Goal: Information Seeking & Learning: Understand process/instructions

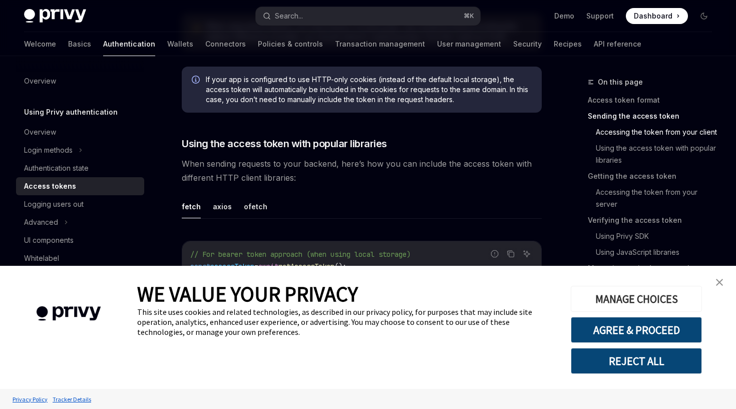
scroll to position [773, 0]
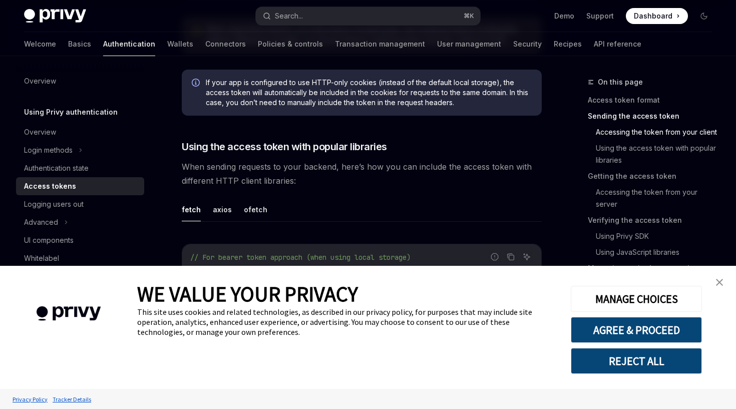
click at [723, 281] on link "close banner" at bounding box center [719, 282] width 20 height 20
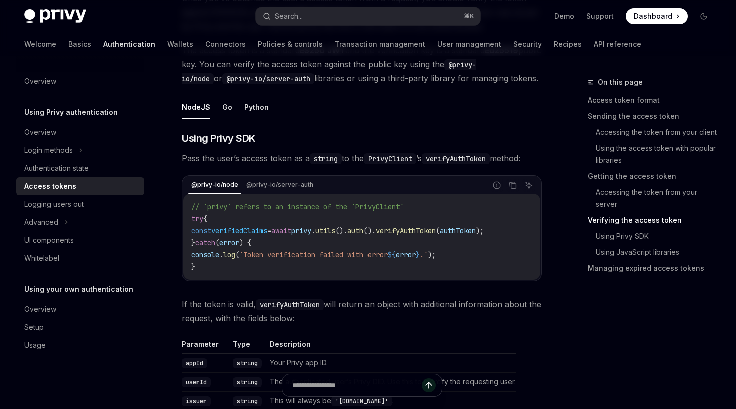
scroll to position [1528, 0]
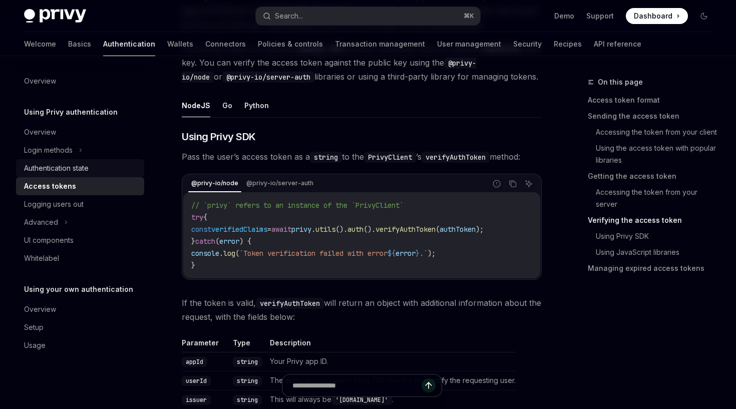
click at [51, 172] on div "Authentication state" at bounding box center [56, 168] width 65 height 12
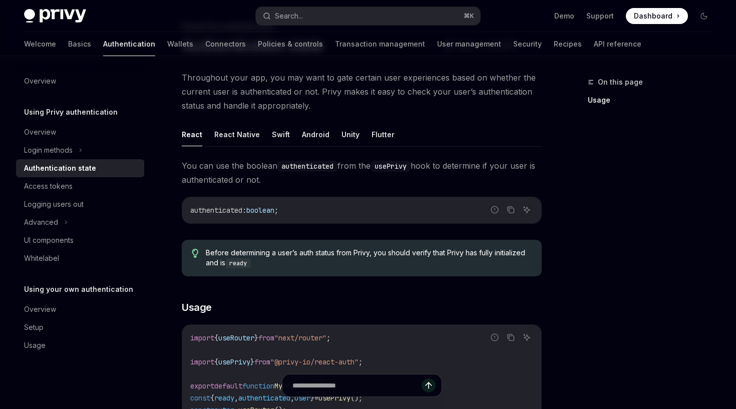
scroll to position [49, 0]
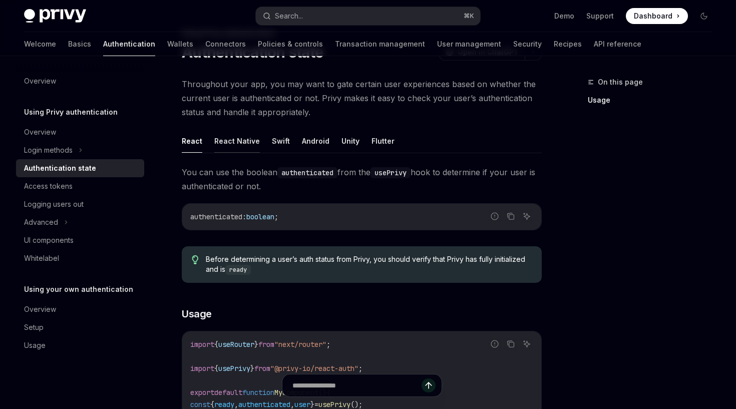
click at [238, 150] on button "React Native" at bounding box center [237, 141] width 46 height 24
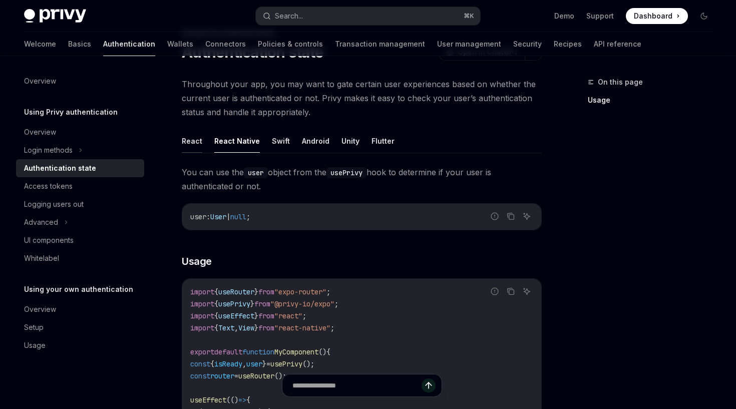
click at [183, 143] on button "React" at bounding box center [192, 141] width 21 height 24
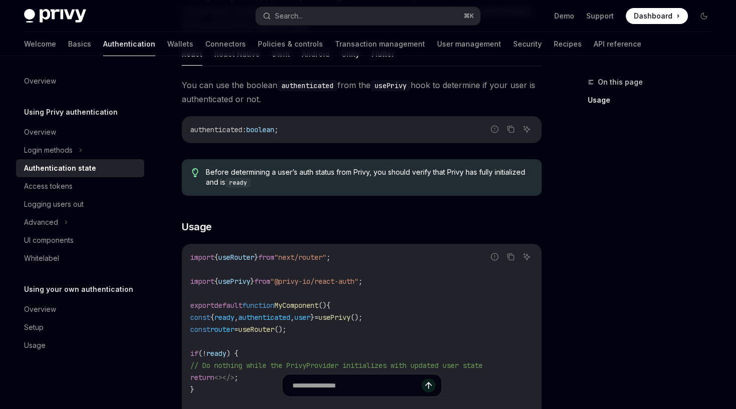
scroll to position [120, 0]
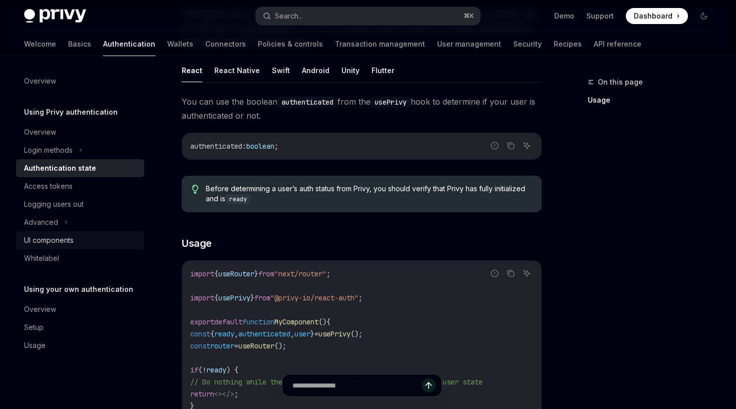
click at [49, 248] on link "UI components" at bounding box center [80, 240] width 128 height 18
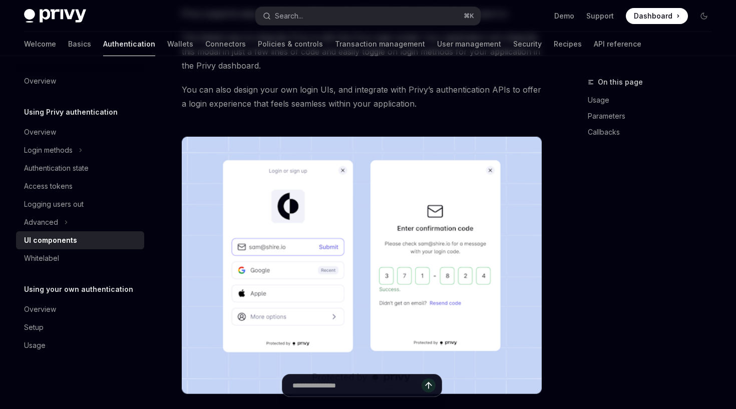
type textarea "*"
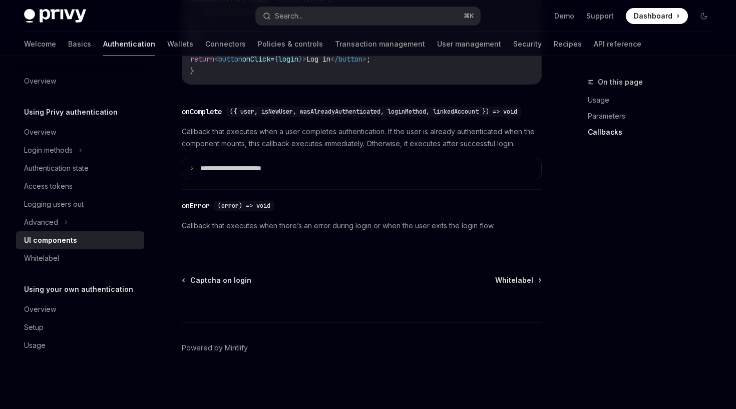
scroll to position [1517, 0]
